Goal: Transaction & Acquisition: Download file/media

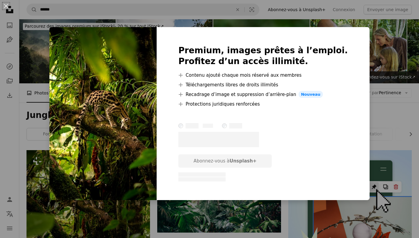
scroll to position [40, 0]
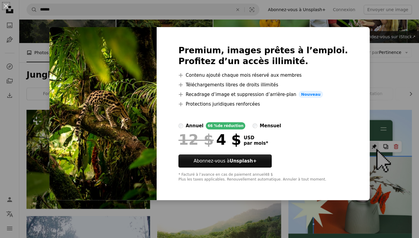
click at [119, 11] on div "An X shape Premium, images prêtes à l’emploi. Profitez d’un accès illimité. A p…" at bounding box center [209, 119] width 419 height 238
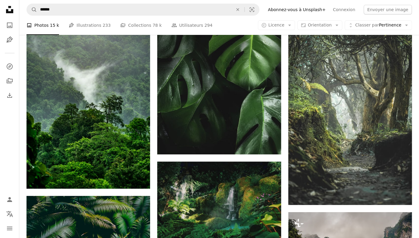
scroll to position [787, 0]
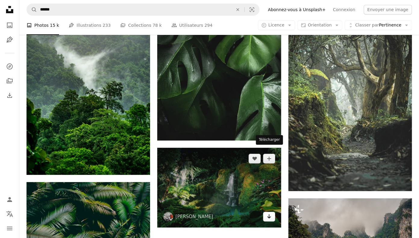
click at [271, 213] on icon "Arrow pointing down" at bounding box center [269, 216] width 5 height 7
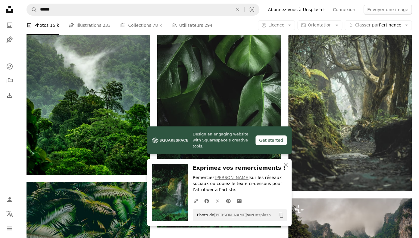
click at [285, 164] on icon "An X shape" at bounding box center [285, 165] width 7 height 7
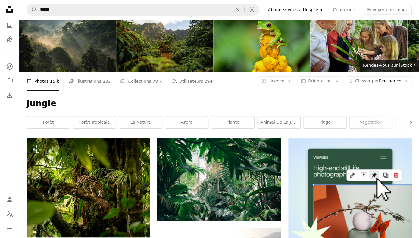
scroll to position [0, 0]
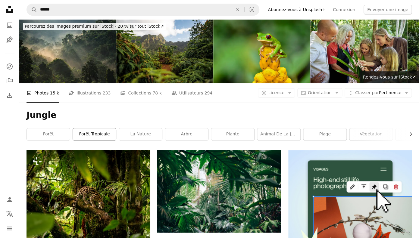
click at [91, 128] on link "forêt tropicale" at bounding box center [94, 134] width 43 height 12
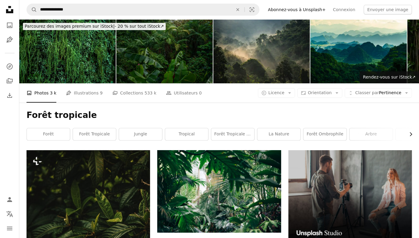
click at [411, 133] on icon "button" at bounding box center [411, 135] width 2 height 4
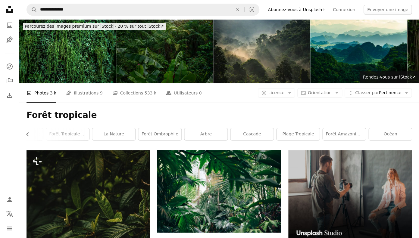
scroll to position [0, 165]
click at [352, 128] on link "Forêt amazonienne" at bounding box center [343, 134] width 43 height 12
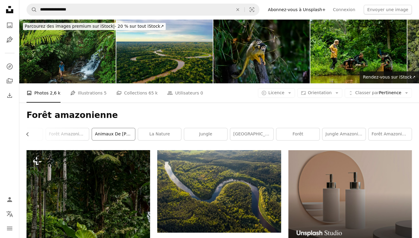
click at [122, 128] on link "Animaux de [PERSON_NAME] amazonienne" at bounding box center [113, 134] width 43 height 12
